Goal: Transaction & Acquisition: Purchase product/service

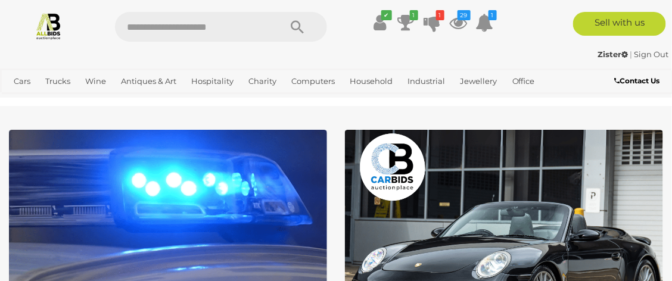
click at [455, 21] on icon at bounding box center [459, 22] width 18 height 21
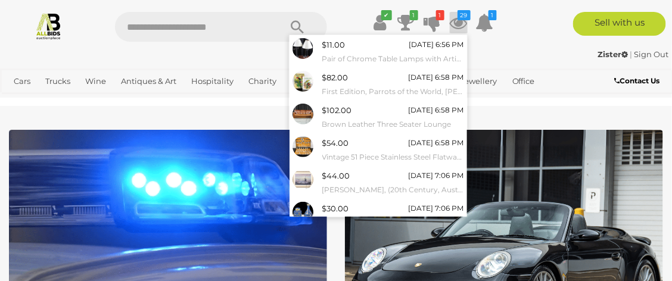
scroll to position [190, 0]
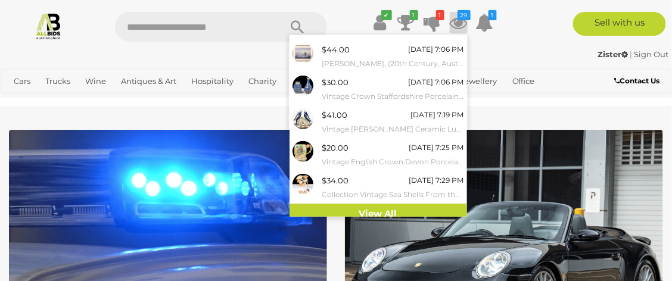
click at [392, 214] on link "View All" at bounding box center [379, 214] width 178 height 21
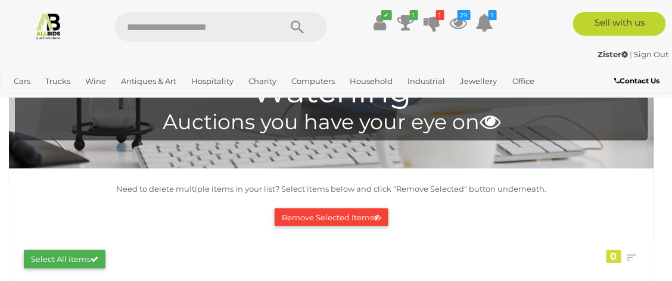
scroll to position [213, 0]
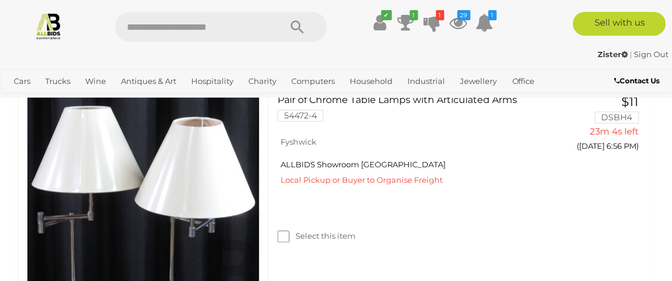
scroll to position [499, 0]
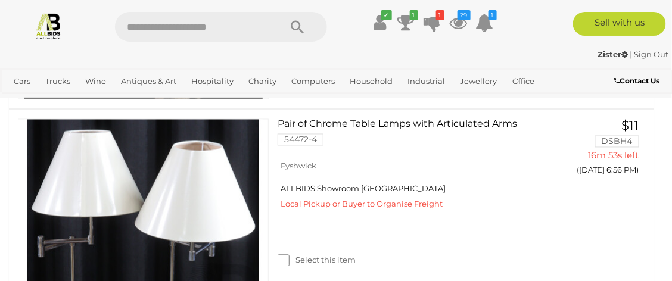
click at [456, 21] on icon at bounding box center [459, 22] width 18 height 21
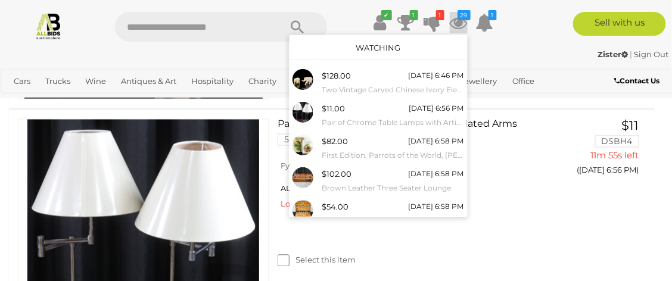
click at [526, 43] on div "✔ Track & Trace 1 1" at bounding box center [336, 22] width 672 height 45
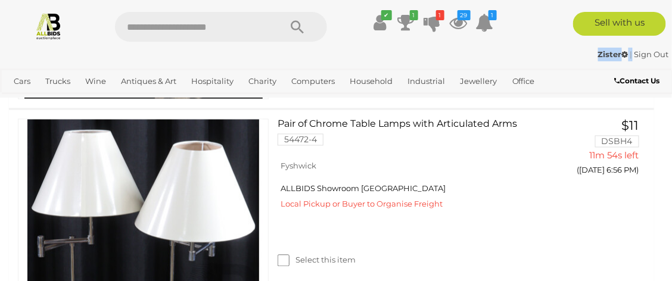
click at [526, 43] on div "✔ Track & Trace 1 1" at bounding box center [336, 22] width 672 height 45
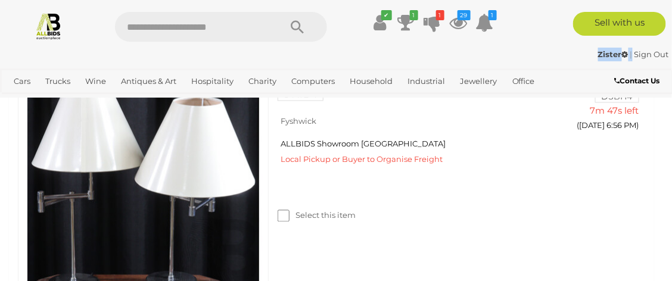
scroll to position [526, 0]
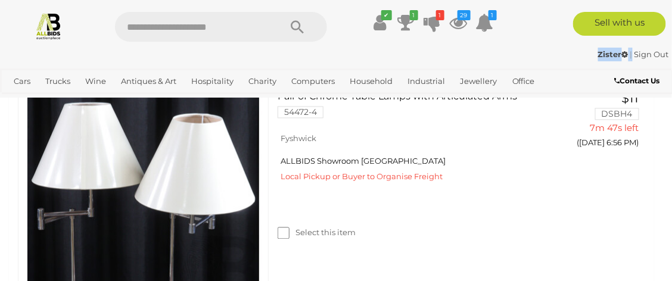
click at [175, 174] on link at bounding box center [143, 211] width 251 height 239
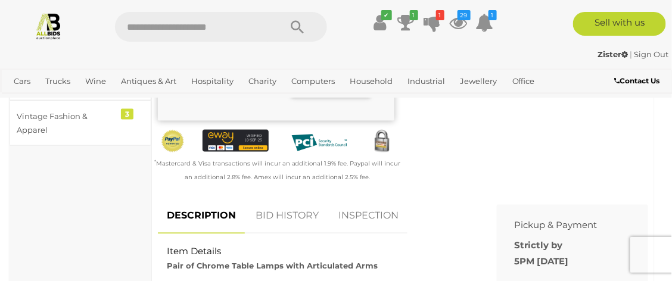
scroll to position [417, 0]
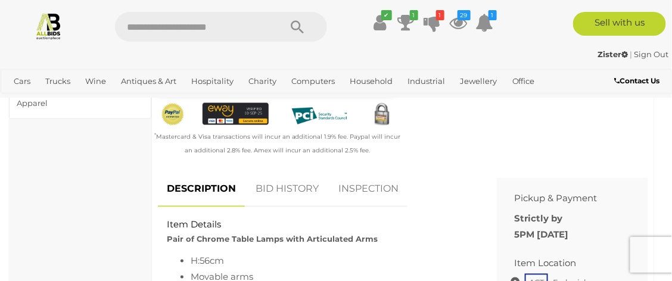
click at [287, 194] on link "BID HISTORY" at bounding box center [287, 189] width 81 height 35
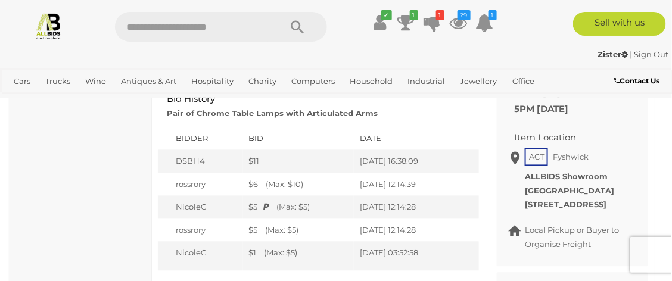
scroll to position [546, 0]
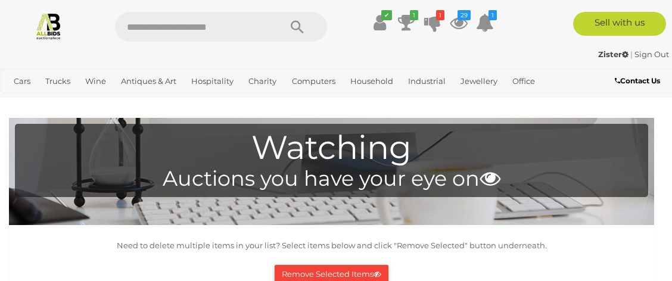
scroll to position [526, 0]
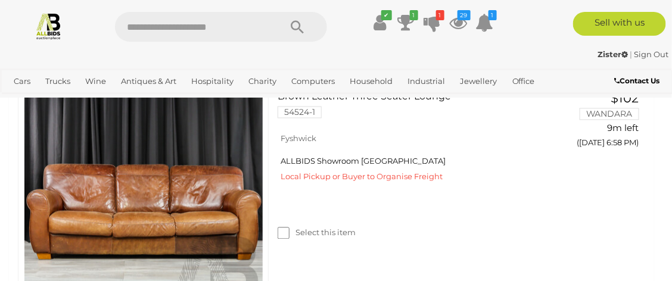
click at [460, 24] on icon at bounding box center [459, 22] width 18 height 21
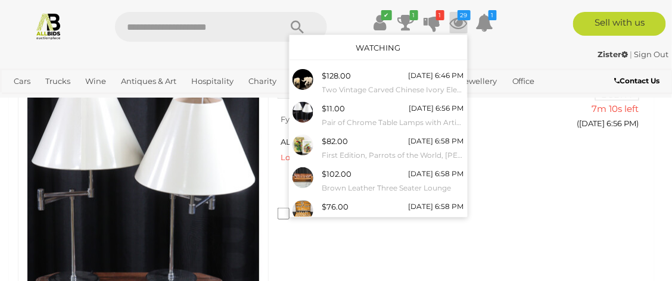
click at [513, 188] on div "Select this item" at bounding box center [412, 198] width 269 height 53
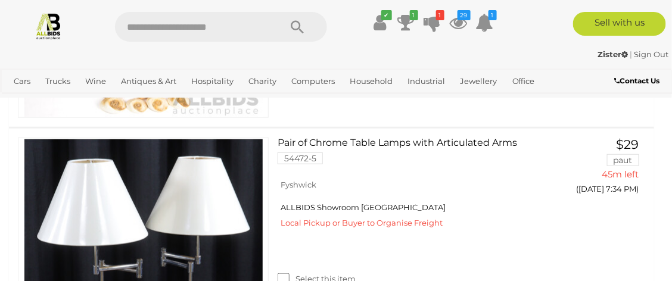
scroll to position [2543, 0]
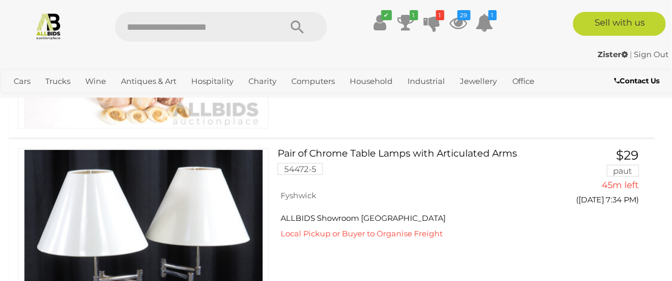
click at [231, 193] on link at bounding box center [143, 267] width 251 height 239
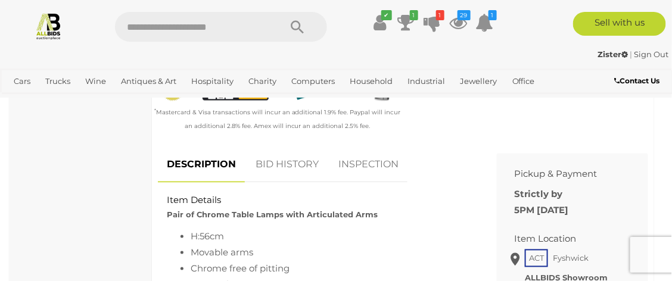
scroll to position [446, 0]
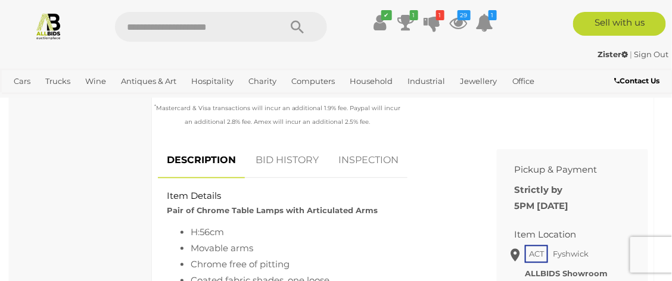
click at [279, 157] on link "BID HISTORY" at bounding box center [287, 161] width 81 height 35
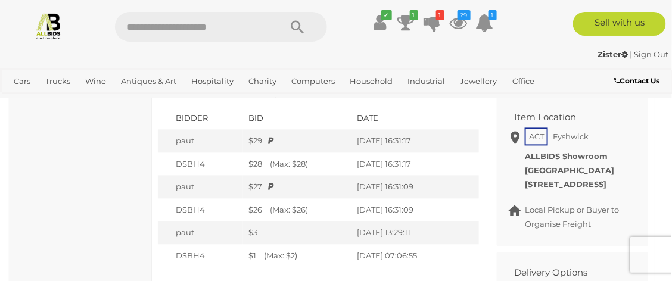
scroll to position [562, 0]
click at [468, 146] on td "10/09/2025 16:31:17" at bounding box center [414, 142] width 127 height 23
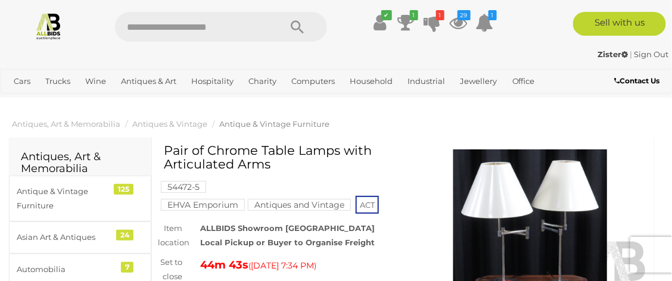
scroll to position [0, 0]
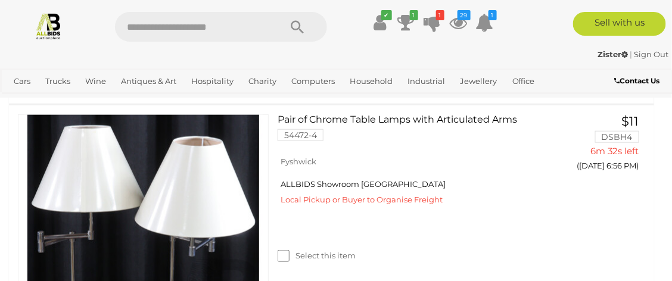
scroll to position [243, 0]
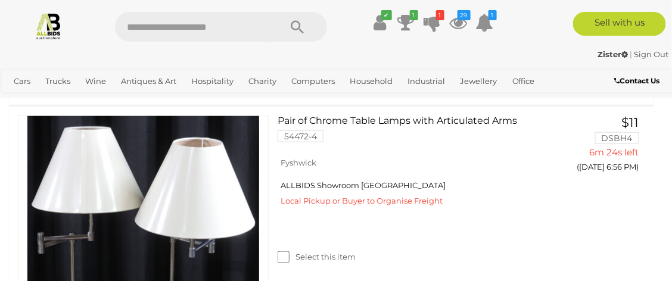
click at [211, 219] on img at bounding box center [143, 235] width 238 height 238
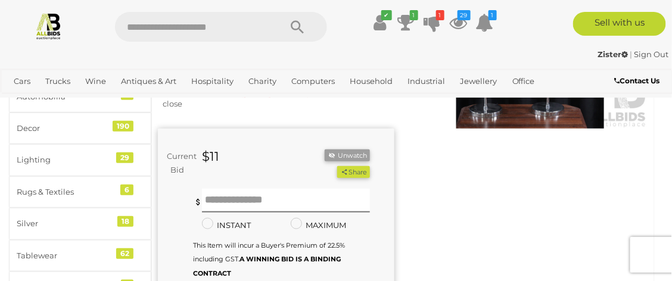
scroll to position [172, 0]
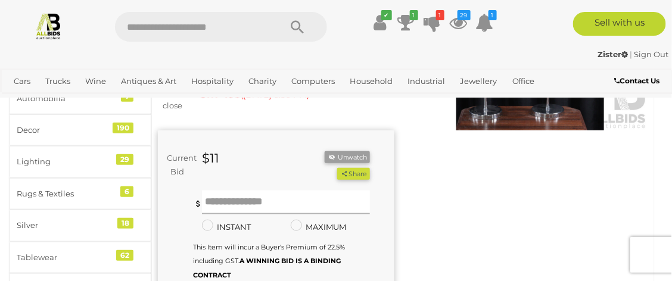
click at [229, 199] on input "text" at bounding box center [286, 203] width 168 height 24
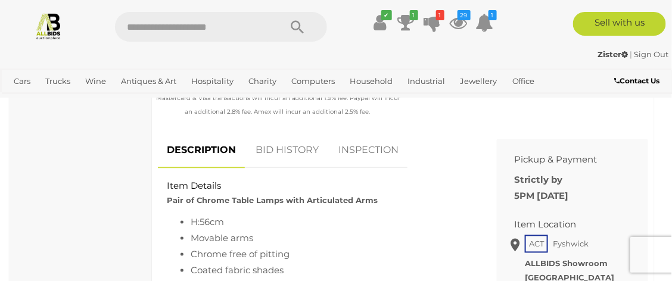
scroll to position [459, 0]
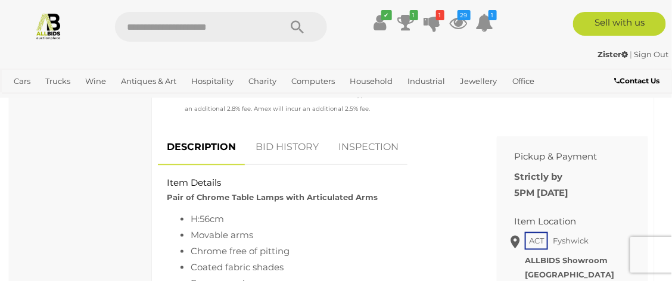
click at [283, 144] on link "BID HISTORY" at bounding box center [287, 147] width 81 height 35
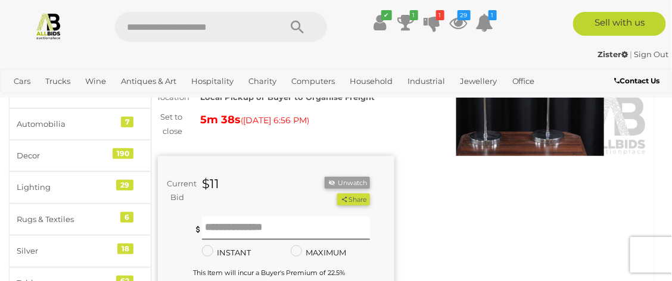
scroll to position [145, 0]
click at [216, 183] on strong "$11" at bounding box center [210, 184] width 17 height 15
click at [220, 223] on input "text" at bounding box center [286, 229] width 168 height 24
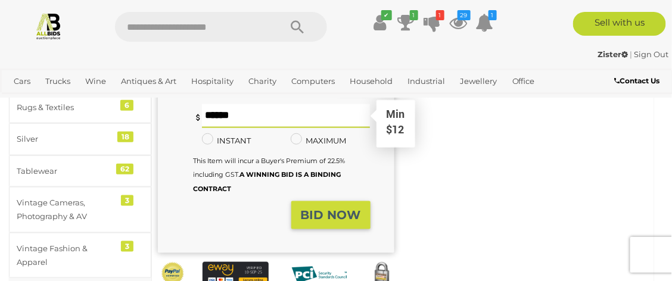
scroll to position [262, 0]
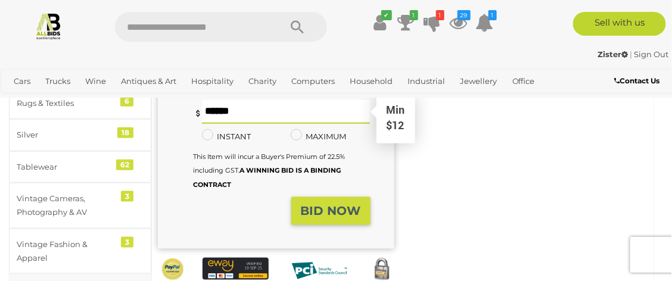
type input "**"
click at [326, 207] on strong "BID NOW" at bounding box center [331, 211] width 60 height 14
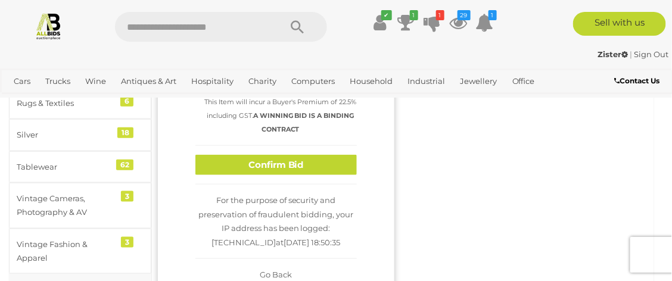
click at [276, 165] on button "Confirm Bid" at bounding box center [275, 165] width 161 height 21
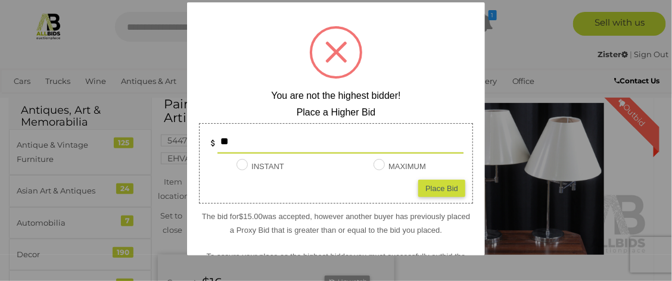
scroll to position [43, 0]
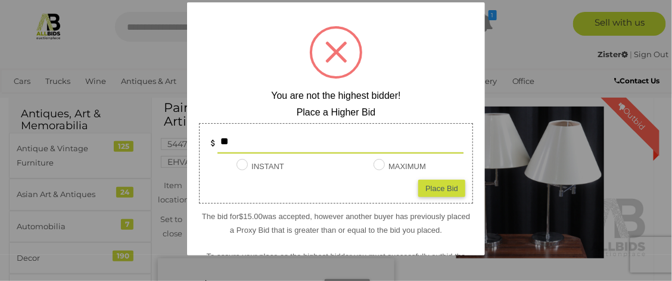
click at [530, 52] on div at bounding box center [336, 140] width 672 height 281
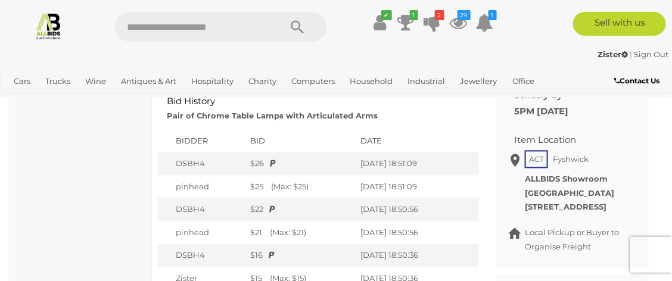
scroll to position [542, 0]
click at [592, 122] on div "Strictly by 5PM [DATE]" at bounding box center [564, 105] width 116 height 38
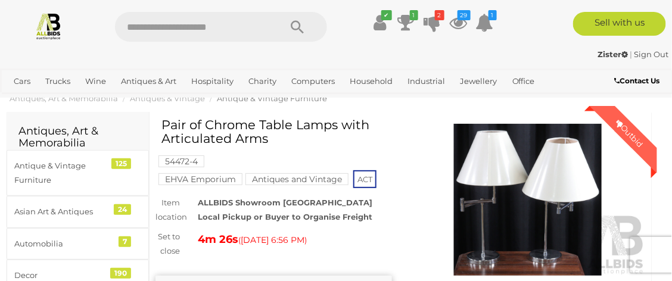
scroll to position [0, 2]
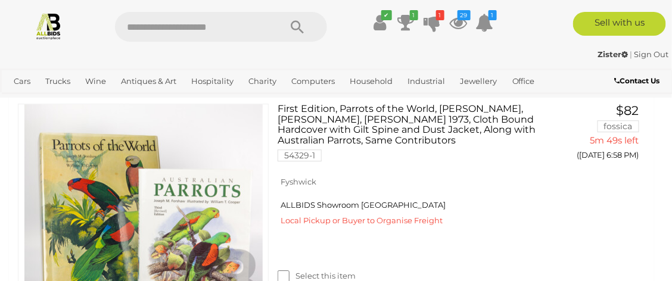
scroll to position [774, 0]
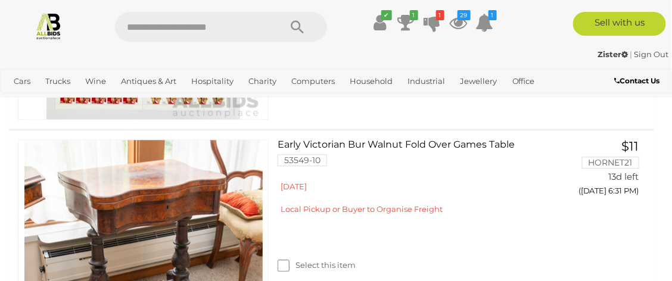
scroll to position [2988, 0]
